Goal: Task Accomplishment & Management: Manage account settings

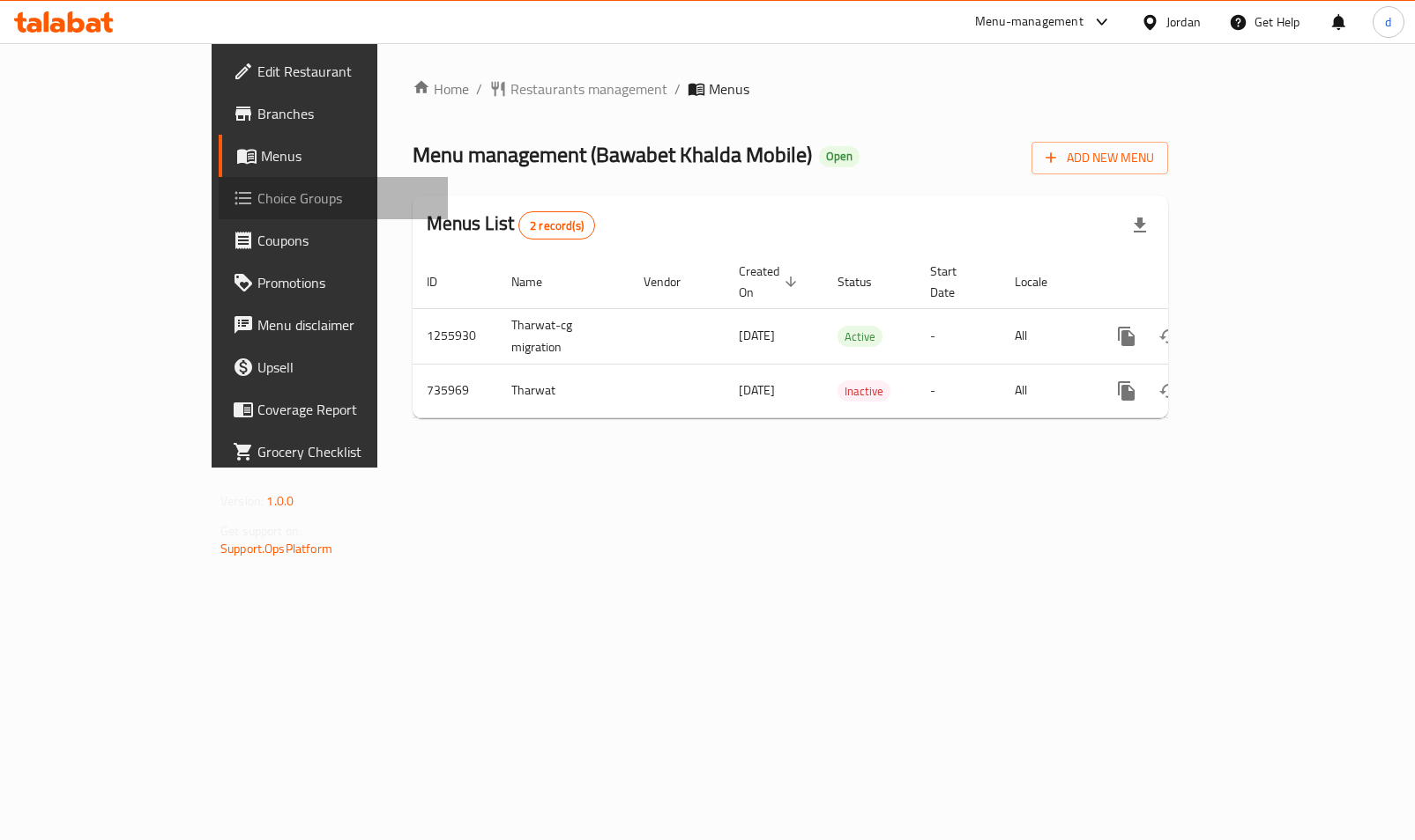
click at [258, 203] on span "Choice Groups" at bounding box center [346, 198] width 176 height 21
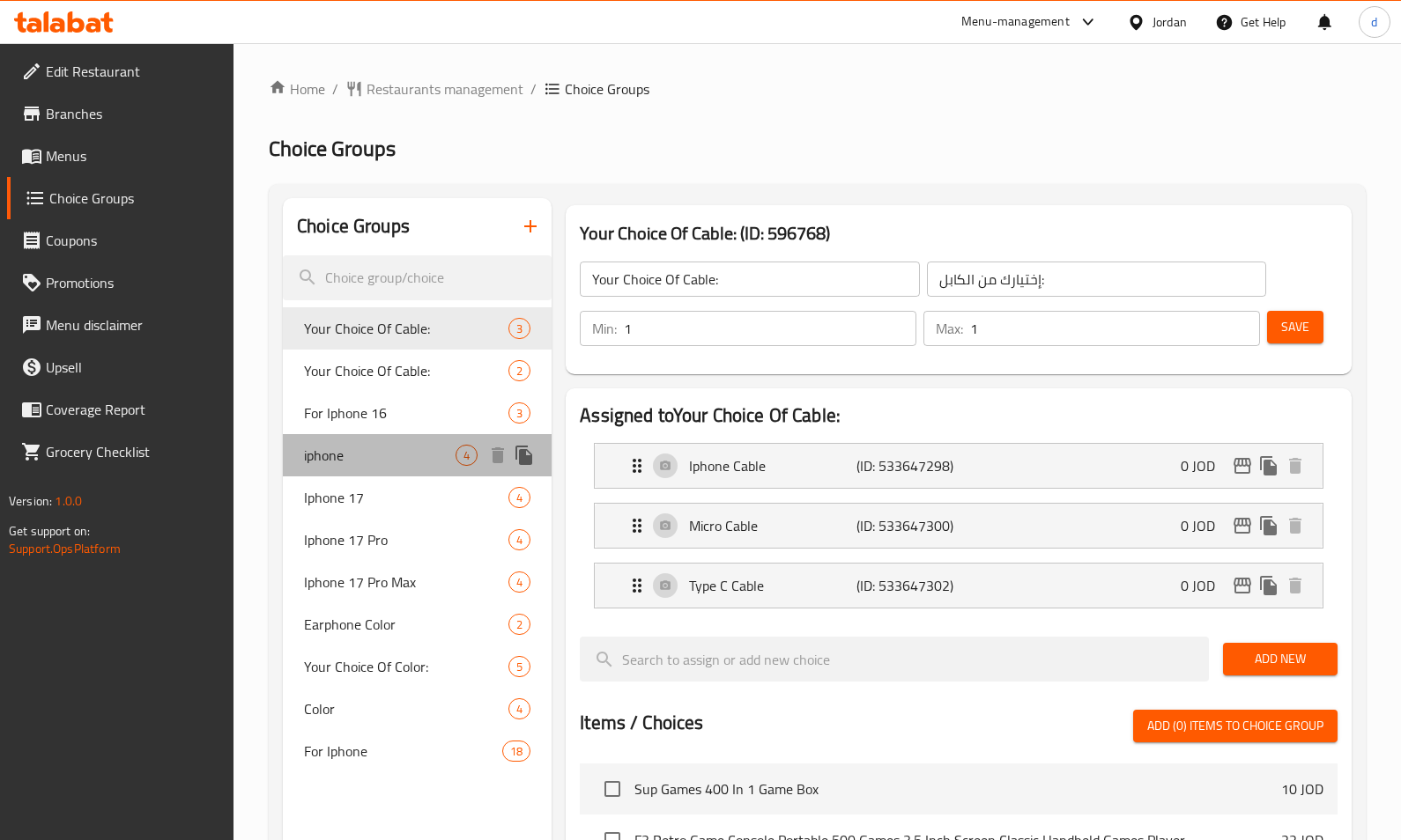
click at [366, 466] on div "iphone 4" at bounding box center [417, 455] width 269 height 43
type input "iphone"
type input "ايفون"
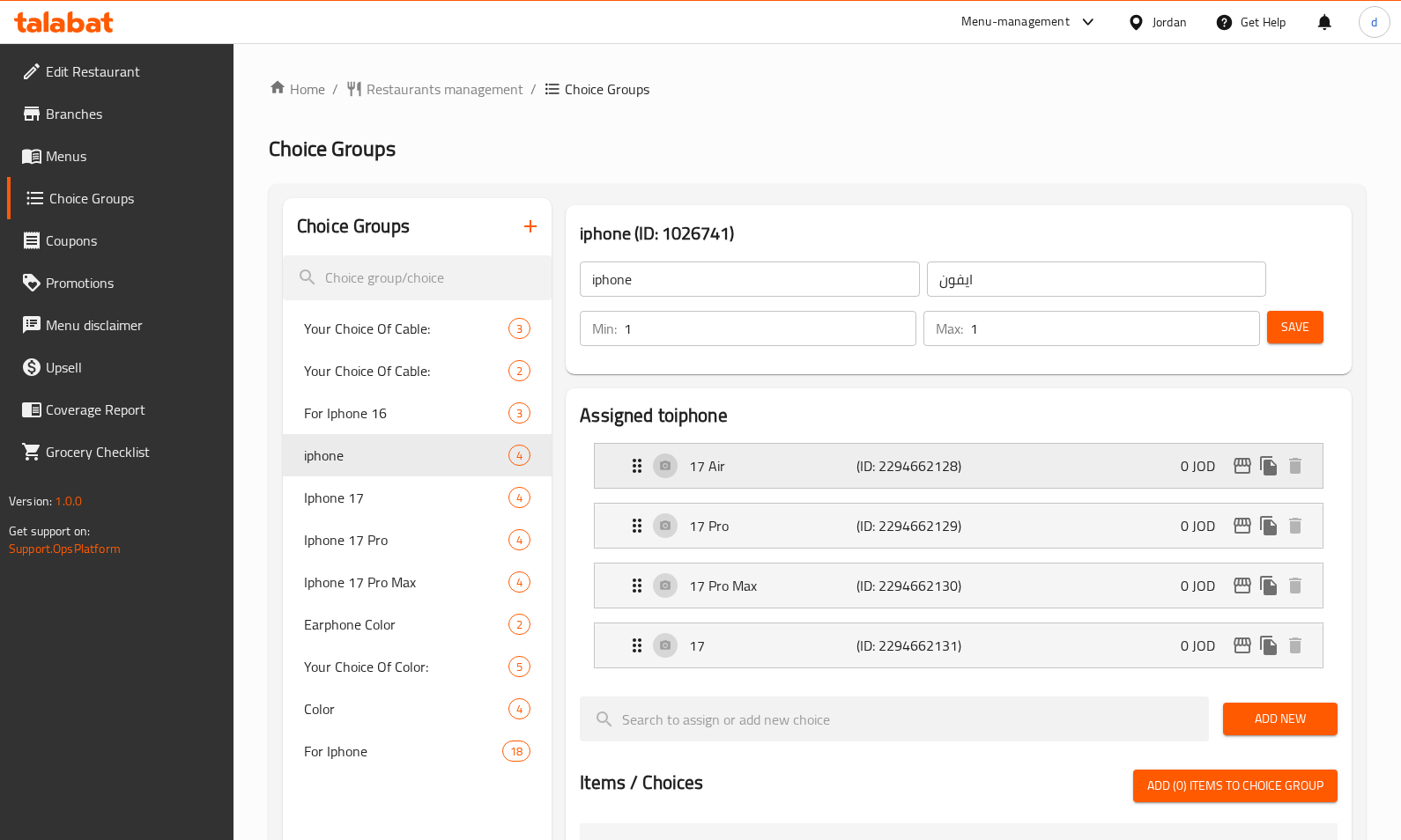
click at [802, 483] on div "17 Air (ID: 2294662128) 0 JOD" at bounding box center [964, 465] width 675 height 44
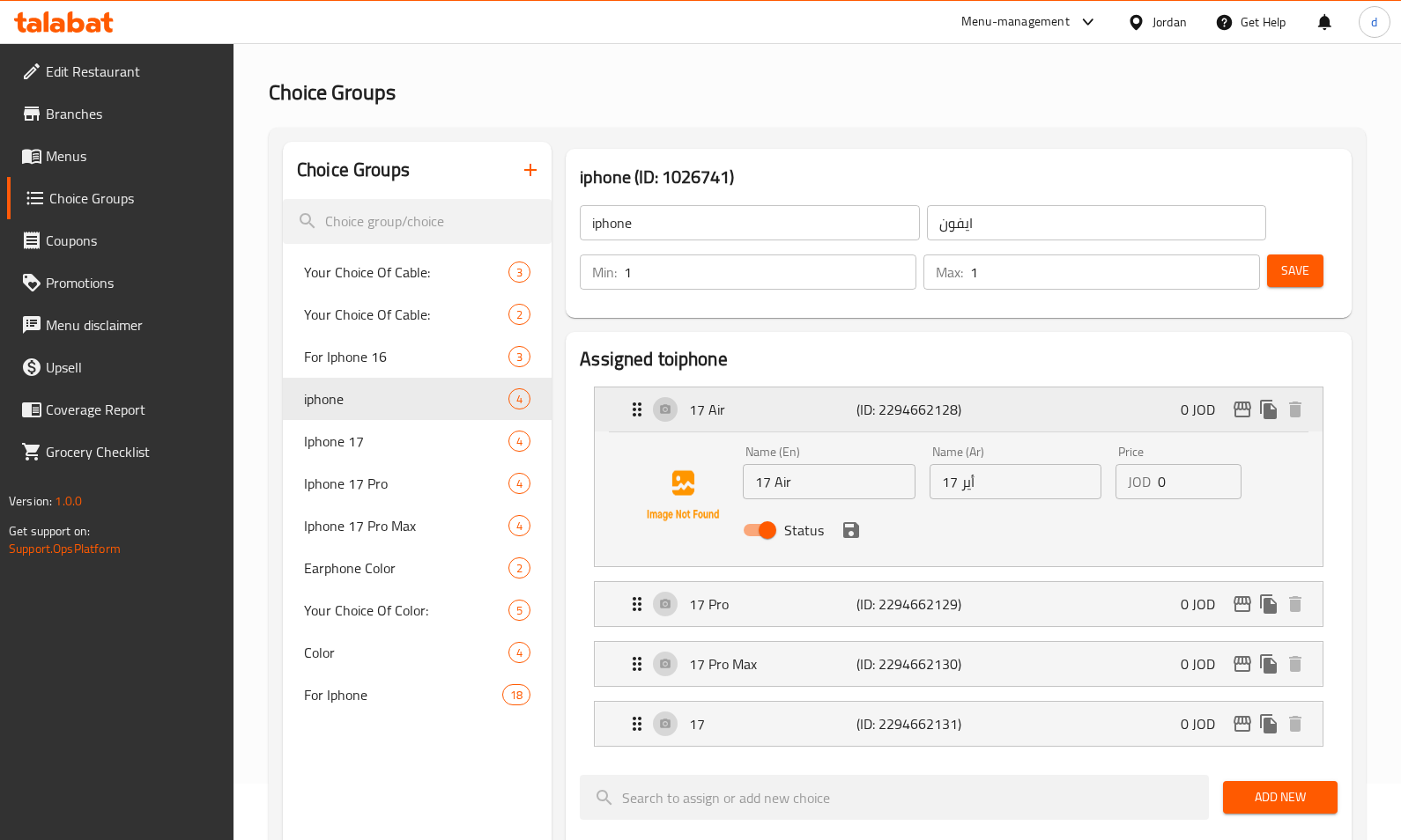
scroll to position [88, 0]
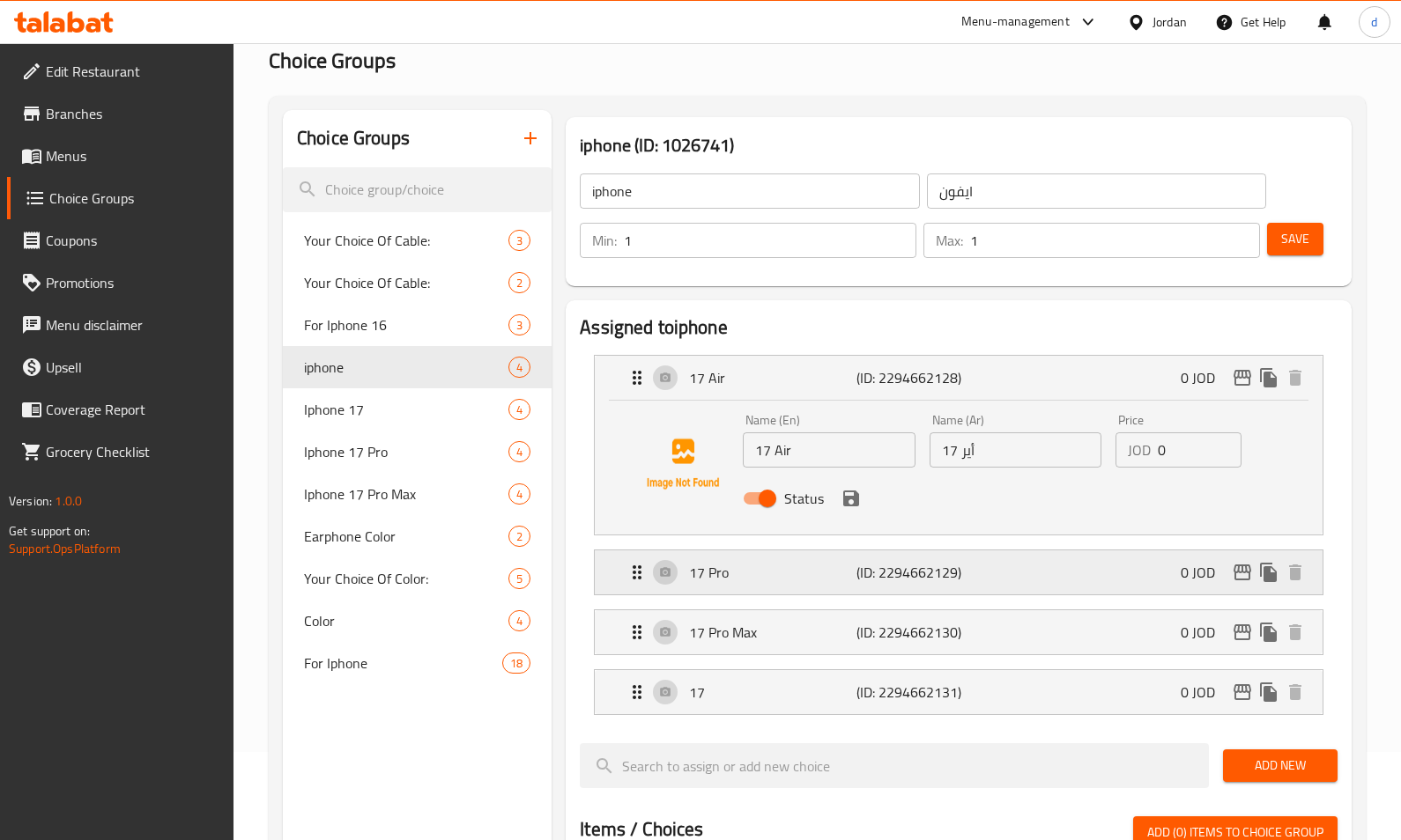
click at [862, 562] on p "(ID: 2294662129)" at bounding box center [912, 572] width 112 height 21
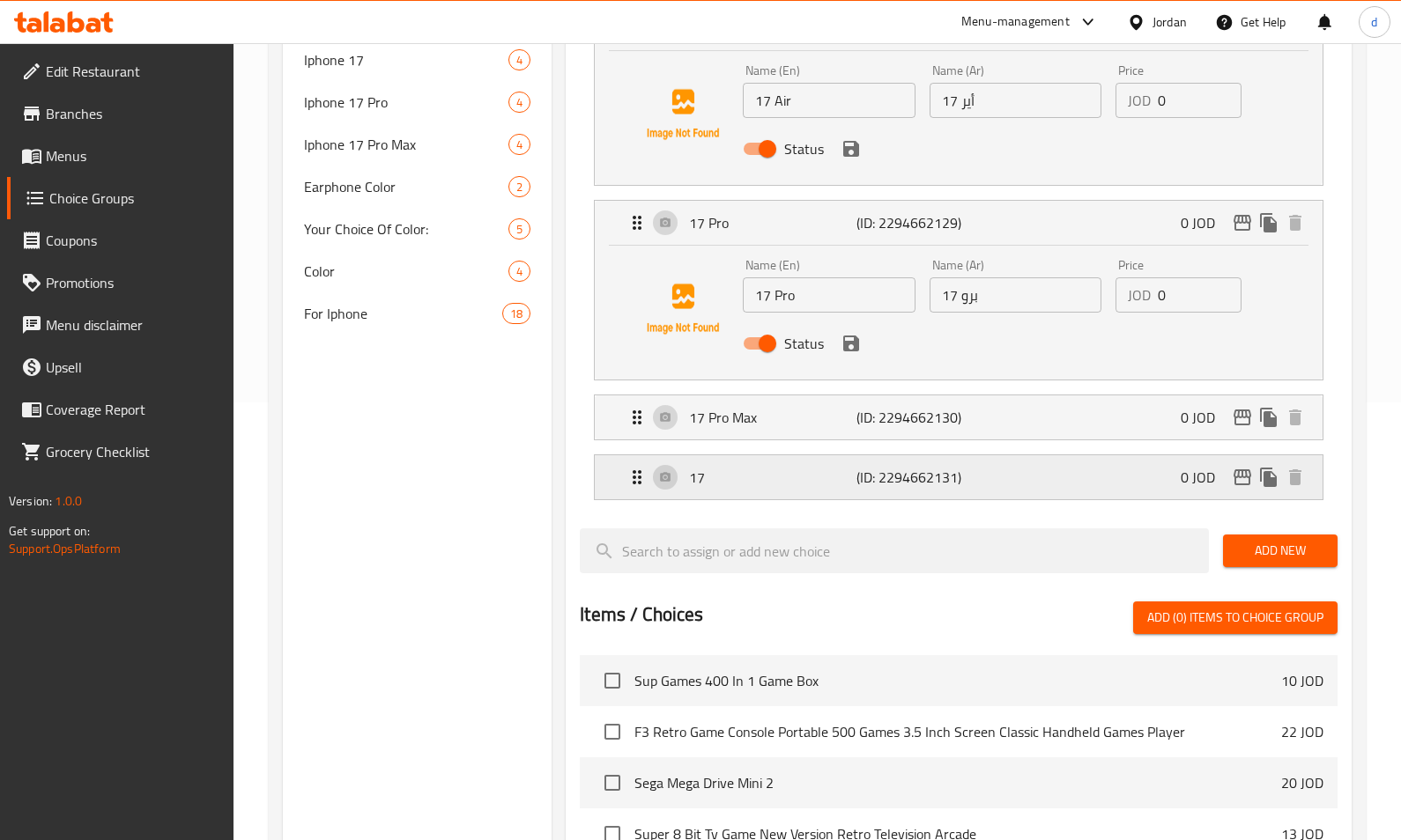
scroll to position [441, 0]
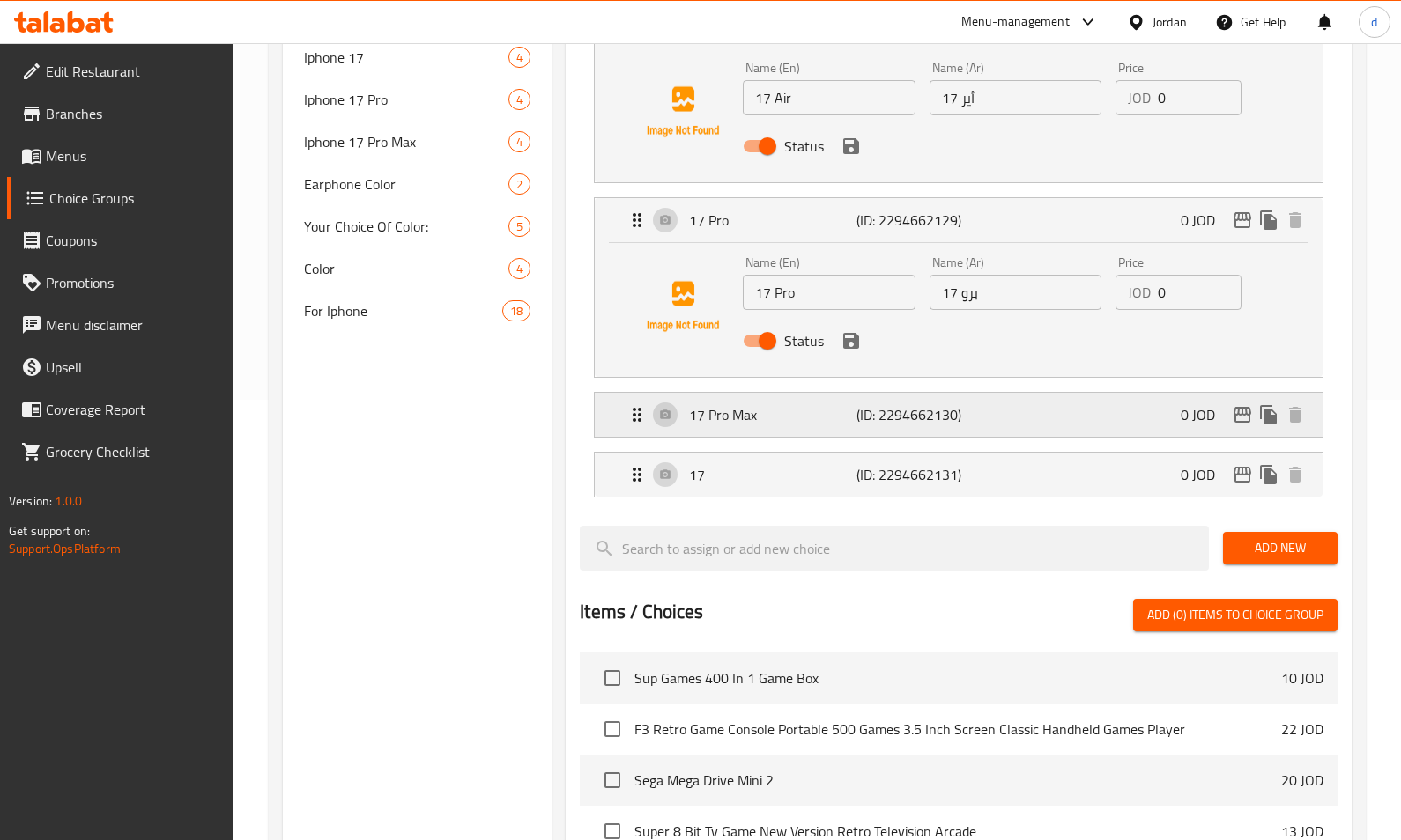
click at [915, 411] on p "(ID: 2294662130)" at bounding box center [912, 415] width 112 height 21
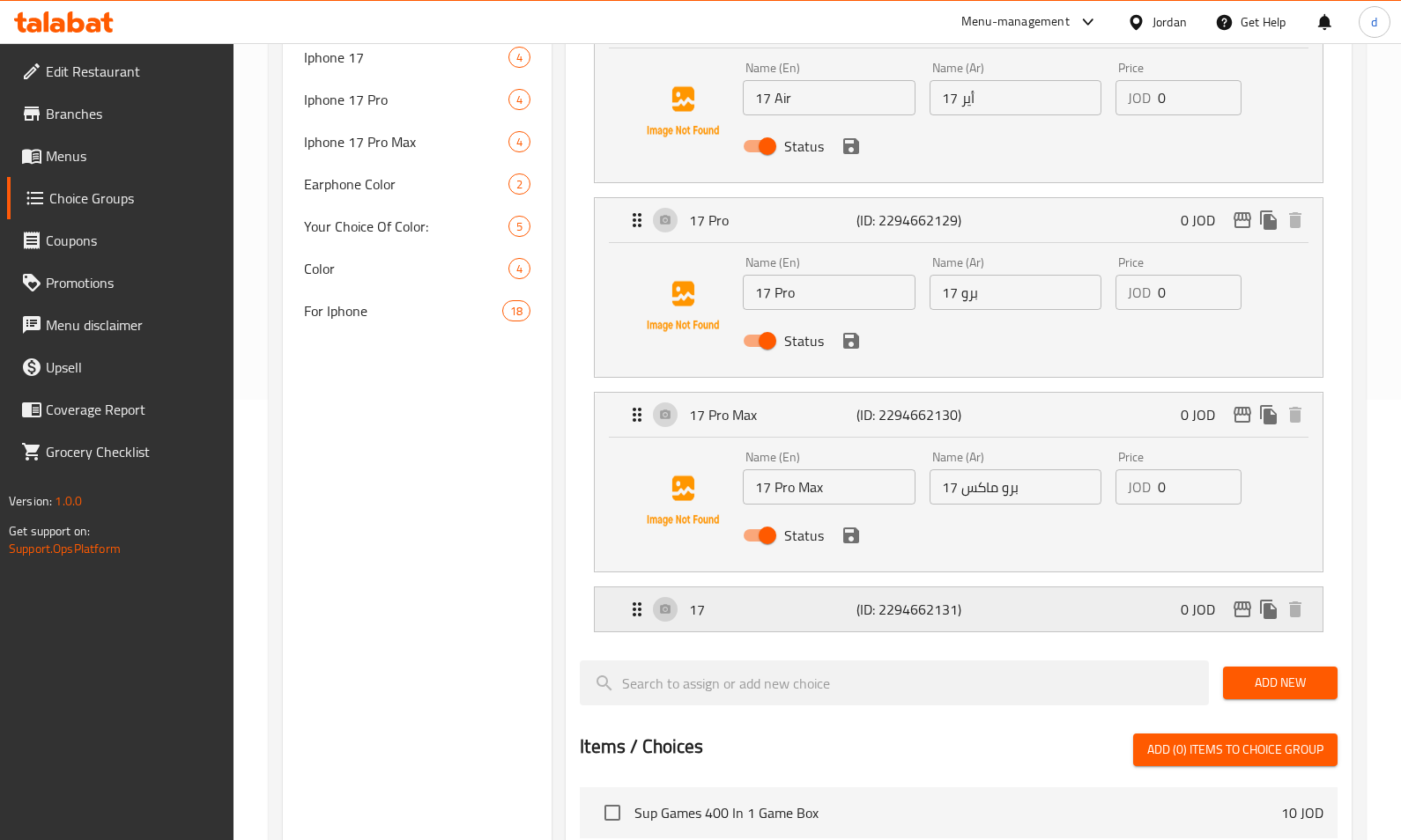
click at [870, 623] on div "17 (ID: 2294662131) 0 JOD" at bounding box center [964, 610] width 675 height 44
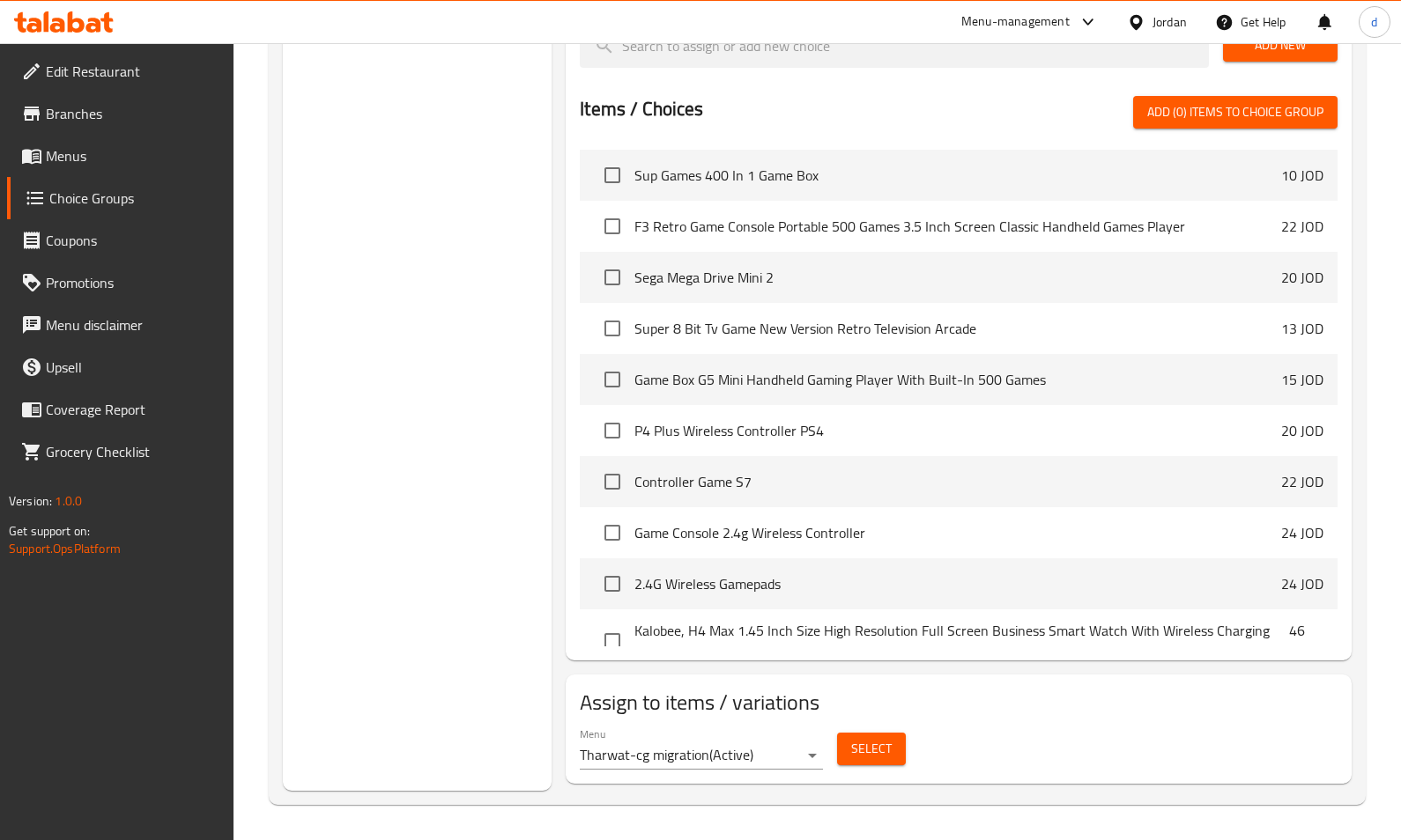
scroll to position [949, 0]
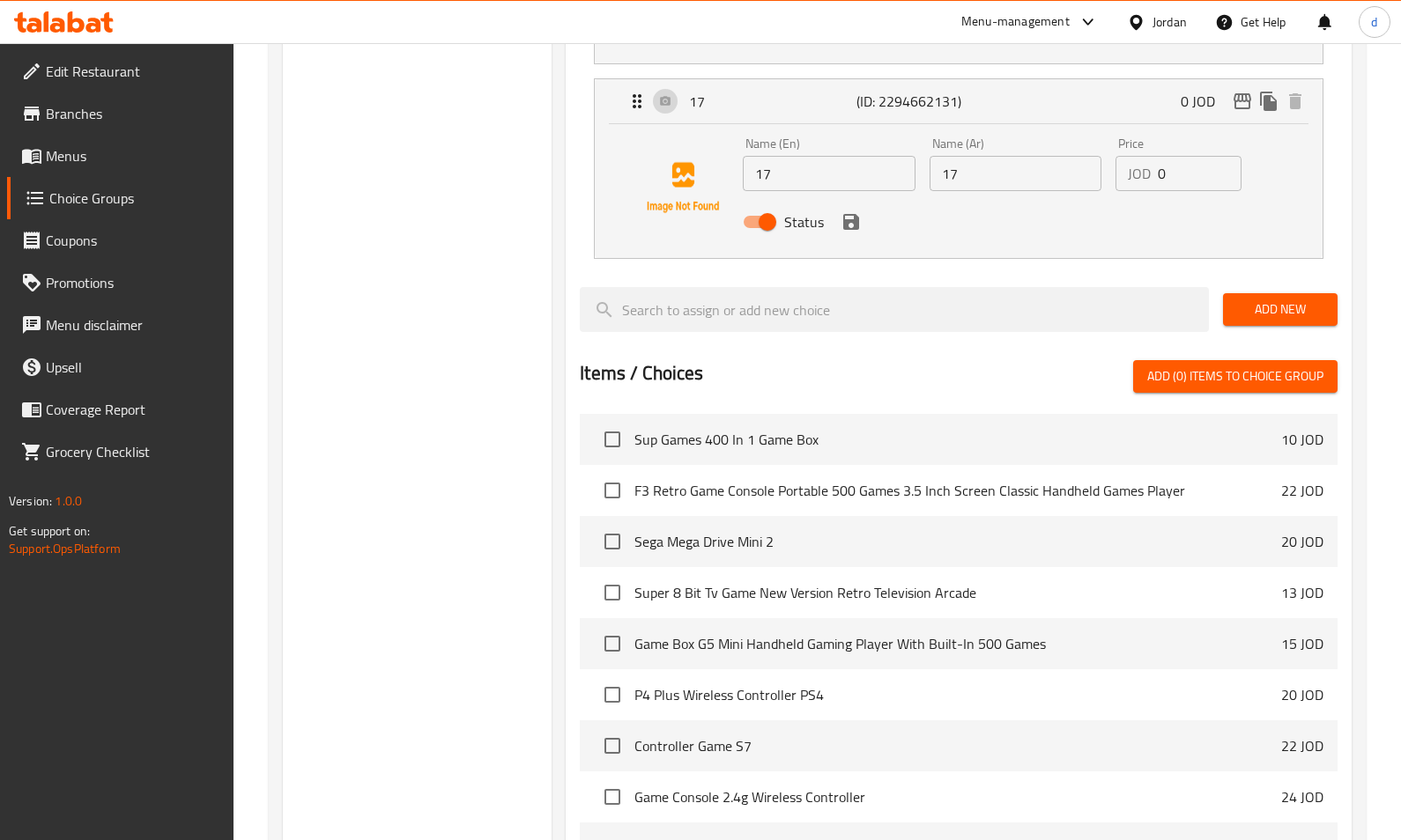
click at [100, 104] on span "Branches" at bounding box center [132, 113] width 174 height 21
